Goal: Use online tool/utility

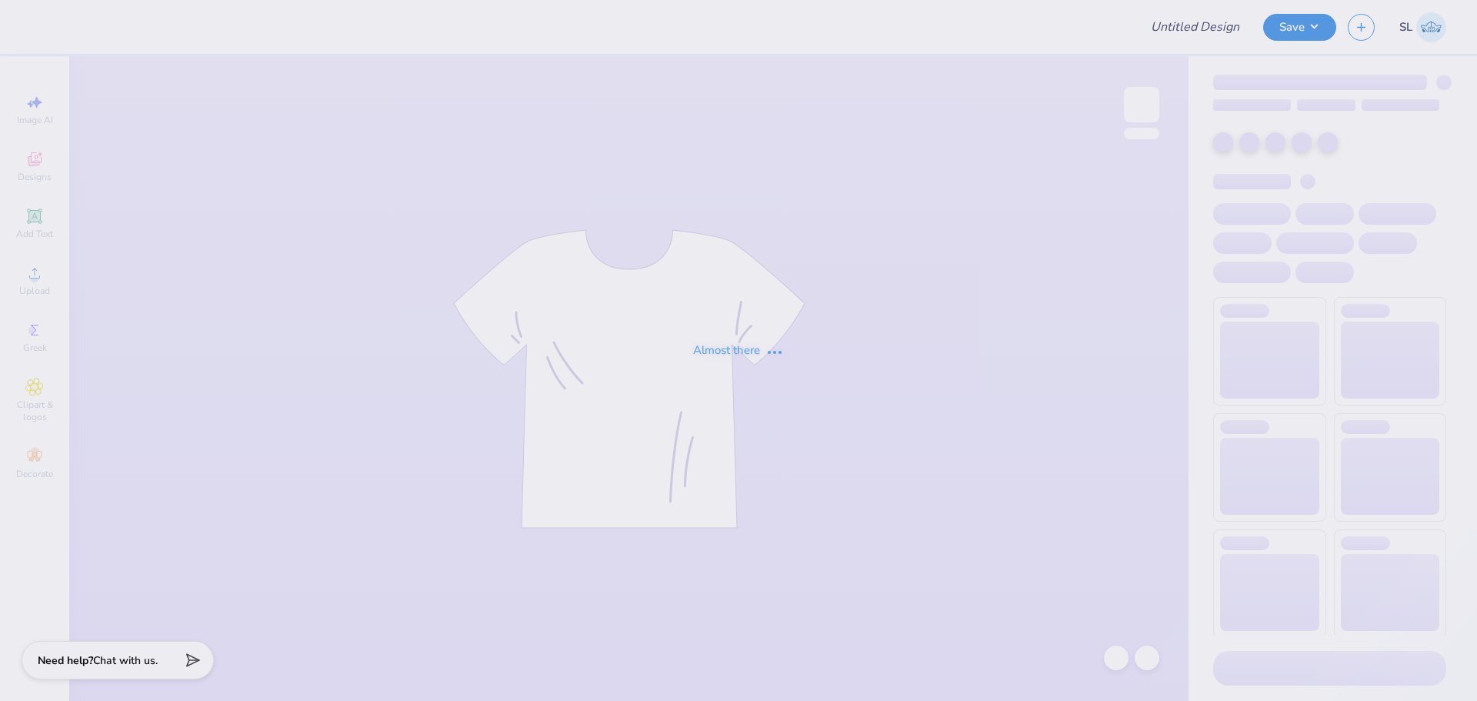
type input "WPI Rec Fest Merch!"
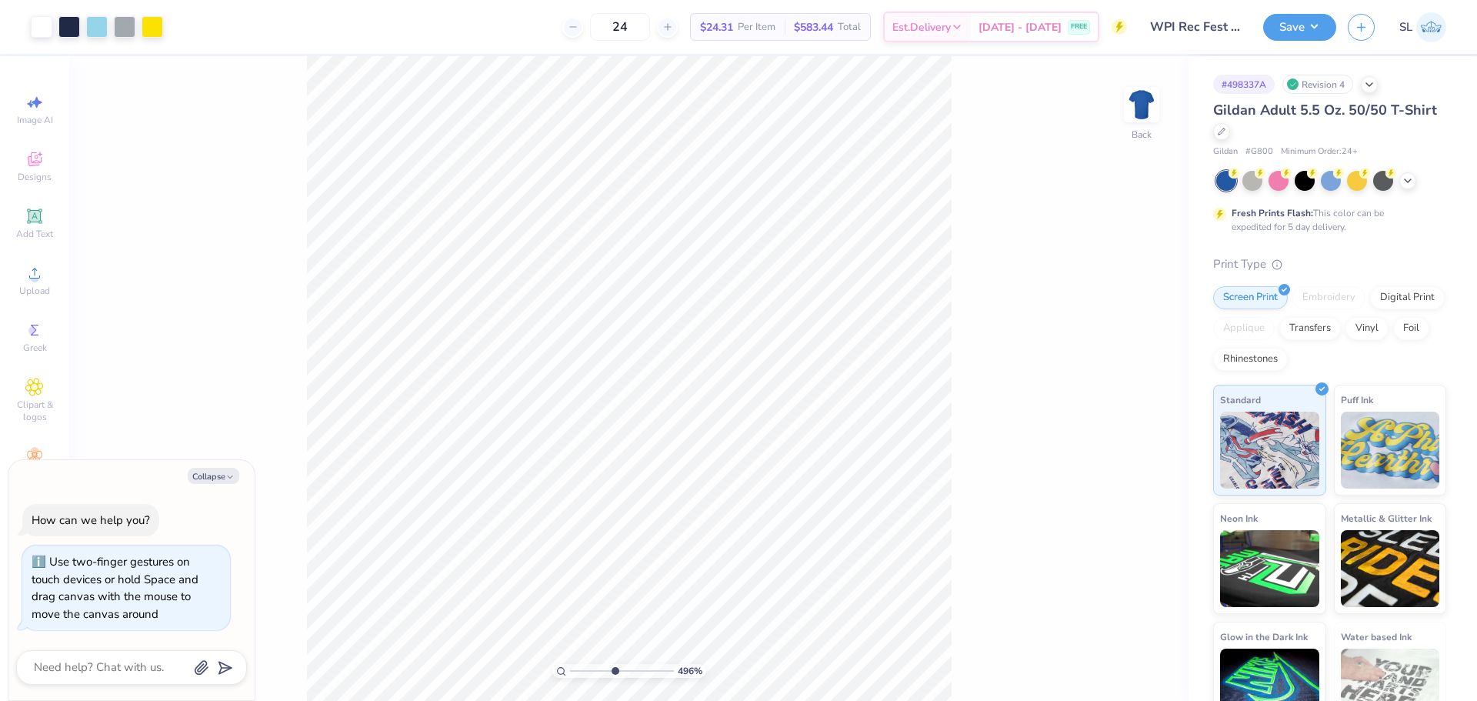
type input "4.95699908144428"
type textarea "x"
type input "9.98566702401637"
type textarea "x"
type input "9.98566702401637"
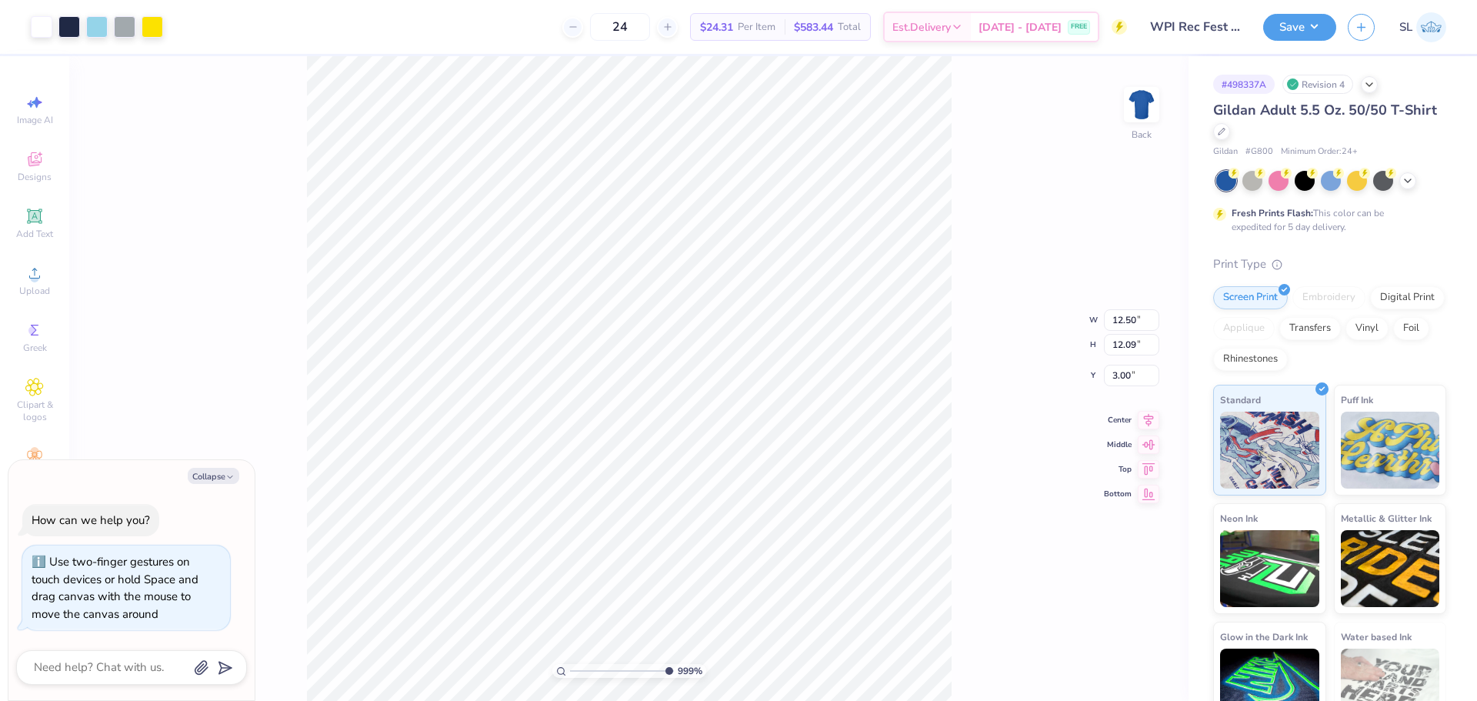
type textarea "x"
type input "1.64913377760655"
type textarea "x"
type input "4.95699908144427"
